Goal: Check status: Check status

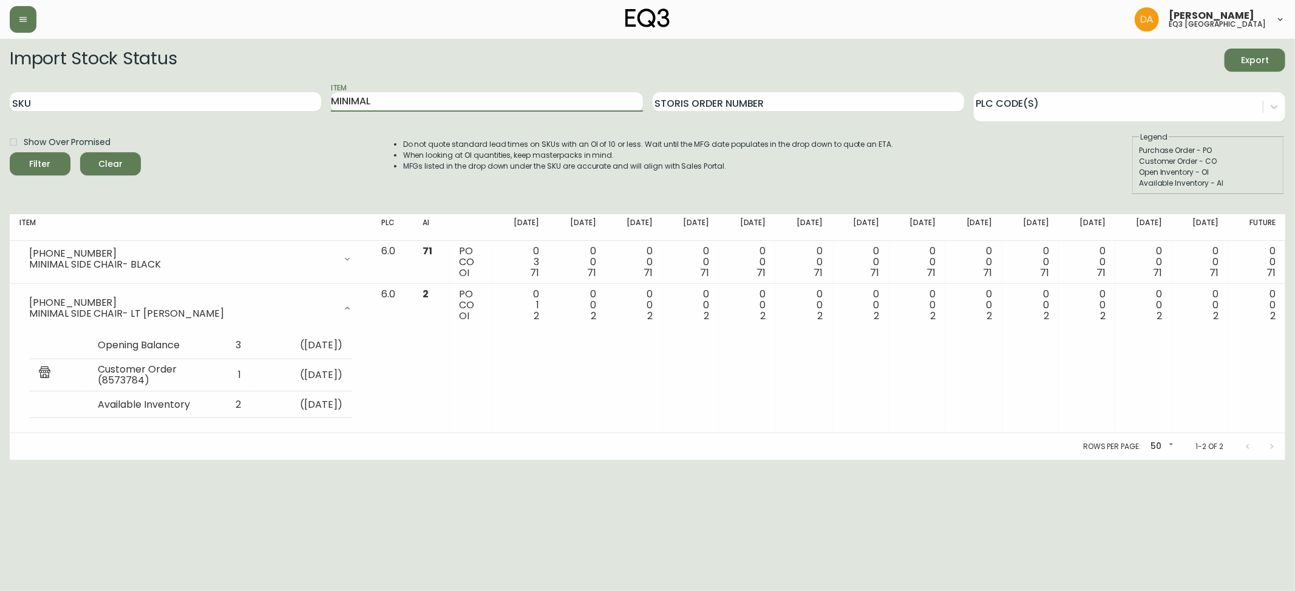
drag, startPoint x: 425, startPoint y: 110, endPoint x: 195, endPoint y: 84, distance: 231.0
click at [195, 84] on div "SKU Item MINIMAL Storis Order Number PLC Code(s)" at bounding box center [648, 102] width 1276 height 39
click at [190, 100] on input "SKU" at bounding box center [165, 101] width 311 height 19
click at [10, 152] on button "Filter" at bounding box center [40, 163] width 61 height 23
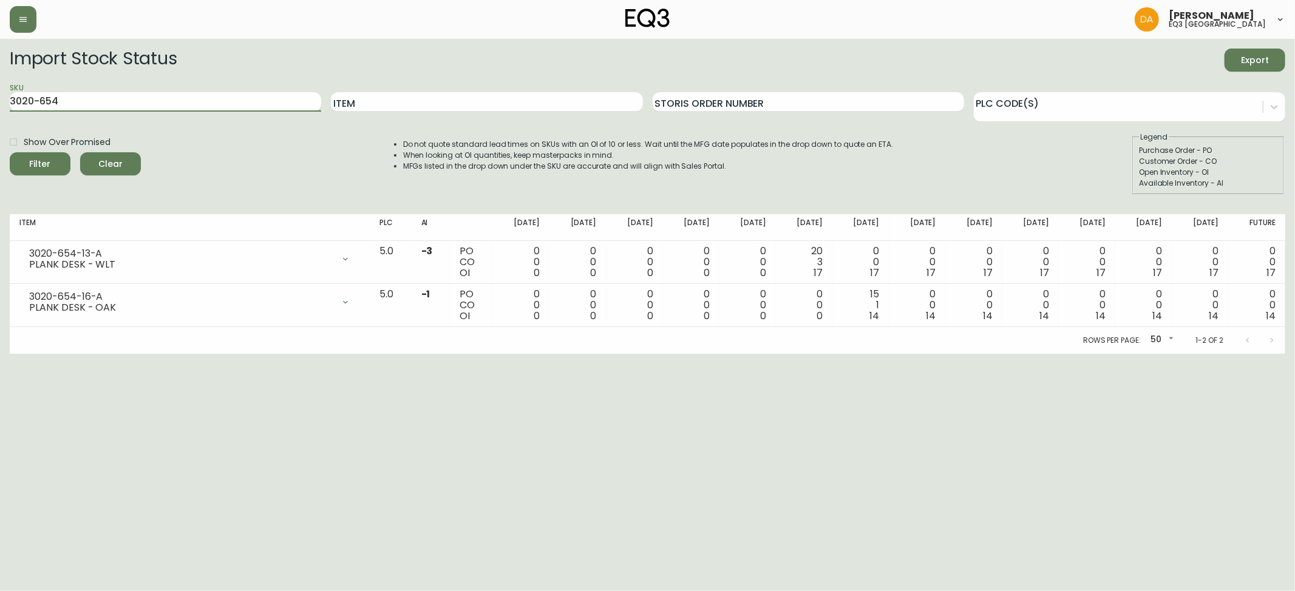
click at [202, 100] on input "3020-654" at bounding box center [165, 101] width 311 height 19
type input "3020-655"
click at [10, 152] on button "Filter" at bounding box center [40, 163] width 61 height 23
click at [1271, 354] on html "[PERSON_NAME] eq3 calgary Import Stock Status Export SKU 3020-655 Item Storis O…" at bounding box center [647, 177] width 1295 height 354
click at [7, 354] on html "[PERSON_NAME] eq3 calgary Import Stock Status Export SKU 3020-655 Item Storis O…" at bounding box center [647, 177] width 1295 height 354
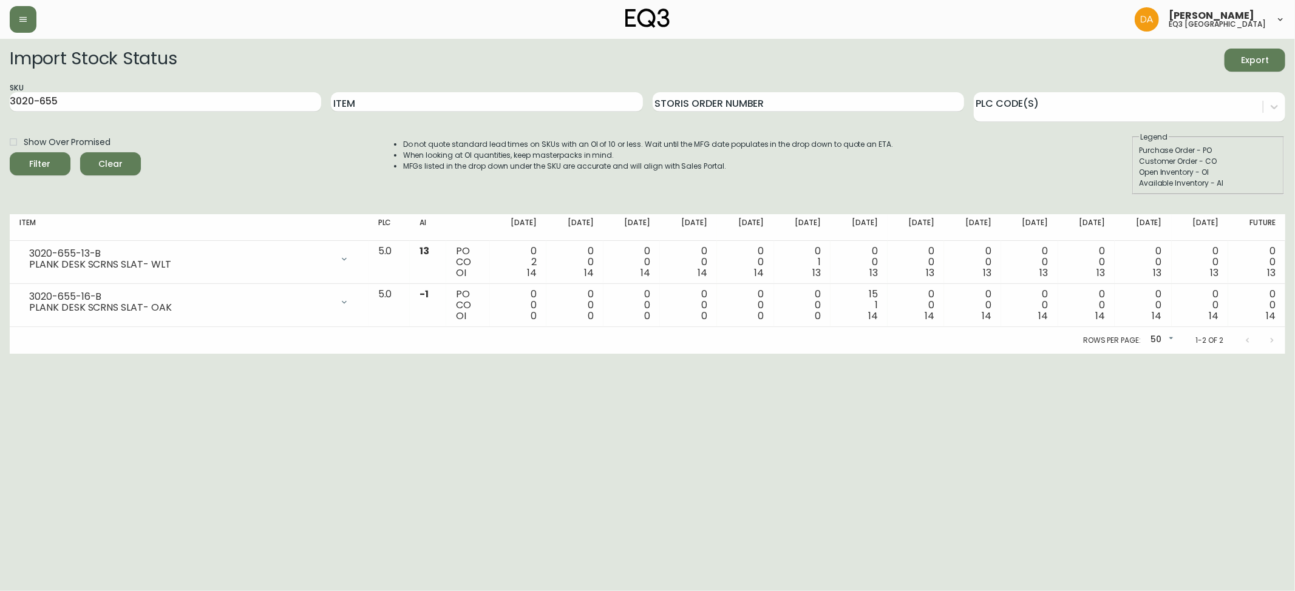
click at [1294, 354] on html "[PERSON_NAME] eq3 calgary Import Stock Status Export SKU 3020-655 Item Storis O…" at bounding box center [647, 177] width 1295 height 354
